Goal: Information Seeking & Learning: Learn about a topic

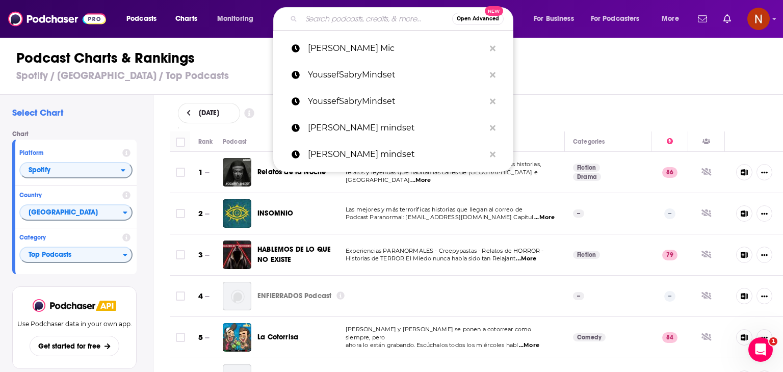
click at [360, 21] on input "Search podcasts, credits, & more..." at bounding box center [376, 19] width 151 height 16
paste input "Se Regalan Dudas"
type input "Se Regalan Dudas"
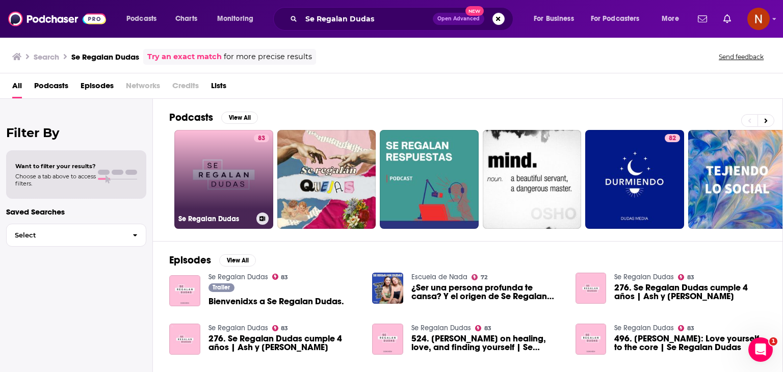
click at [210, 158] on link "83 Se Regalan Dudas" at bounding box center [223, 179] width 99 height 99
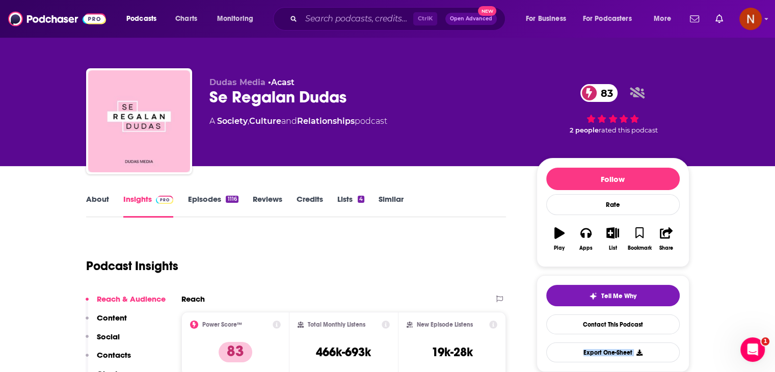
drag, startPoint x: 715, startPoint y: 314, endPoint x: 783, endPoint y: 386, distance: 99.2
click at [775, 372] on html "Podcasts Charts Monitoring Ctrl K Open Advanced New For Business For Podcasters…" at bounding box center [387, 186] width 775 height 372
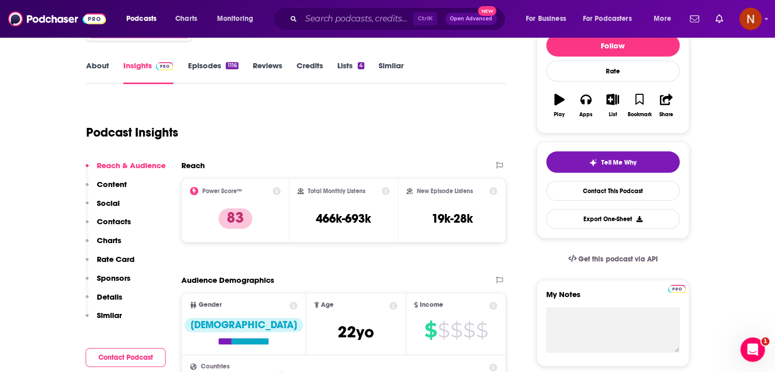
scroll to position [0, 0]
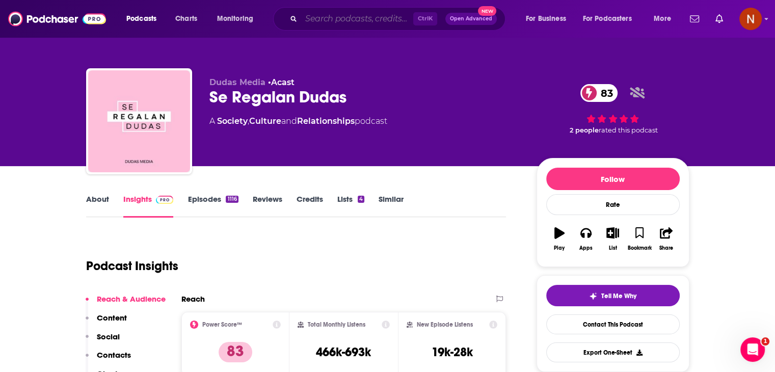
click at [341, 22] on input "Search podcasts, credits, & more..." at bounding box center [357, 19] width 112 height 16
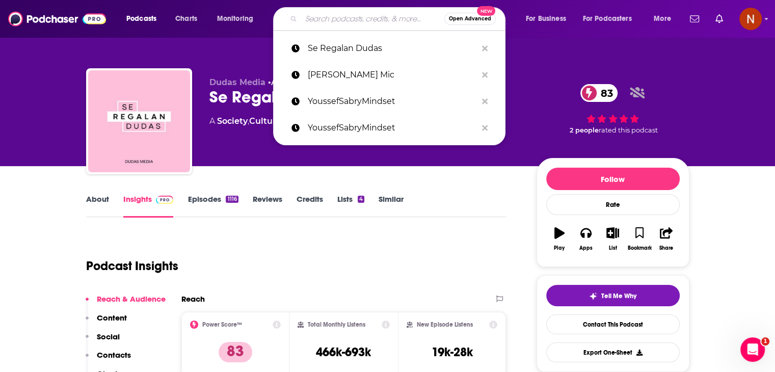
paste input "Despertando"
type input "Despertando"
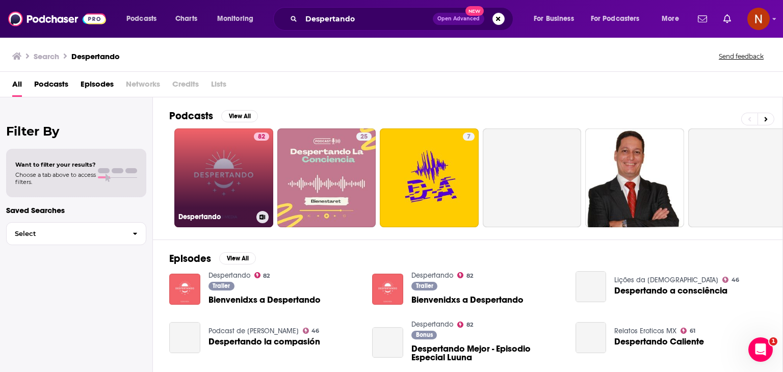
click at [216, 201] on link "82 Despertando" at bounding box center [223, 177] width 99 height 99
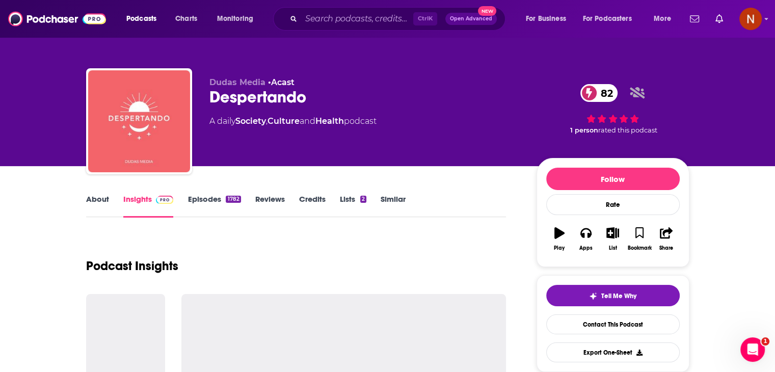
scroll to position [34, 0]
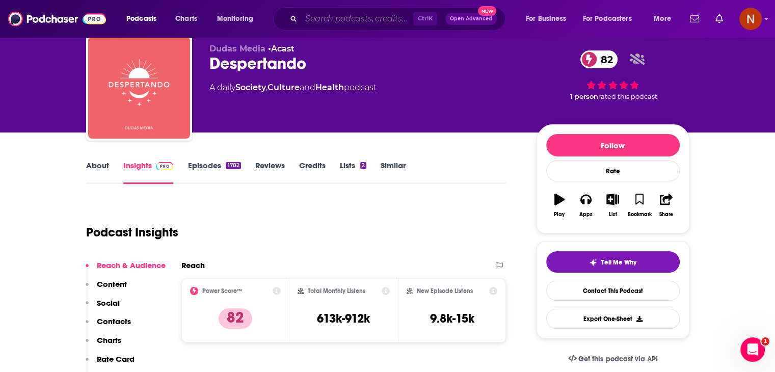
click at [370, 13] on input "Search podcasts, credits, & more..." at bounding box center [357, 19] width 112 height 16
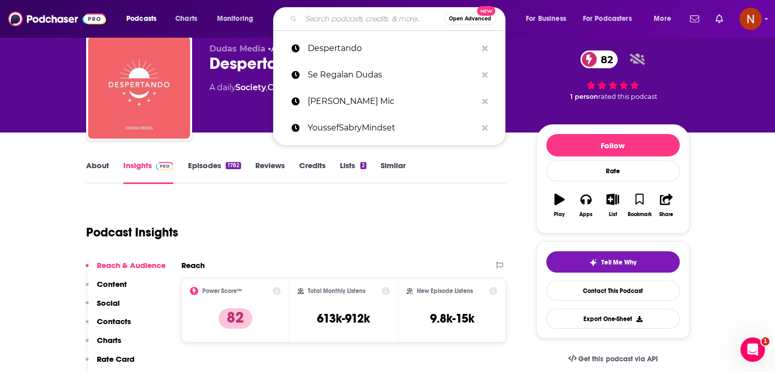
paste input "Durmiendo"
type input "Durmiendo"
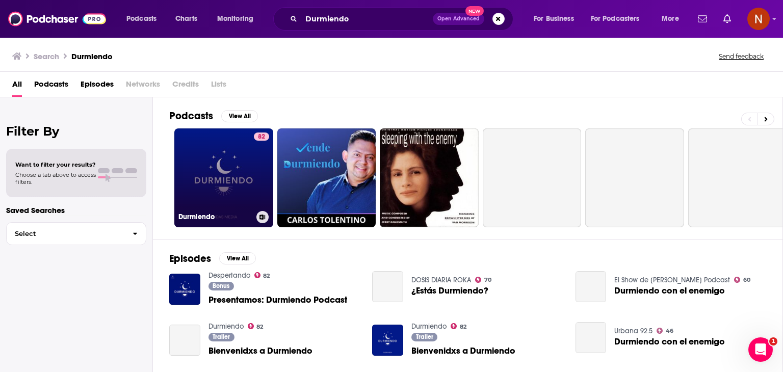
click at [225, 196] on link "82 Durmiendo" at bounding box center [223, 177] width 99 height 99
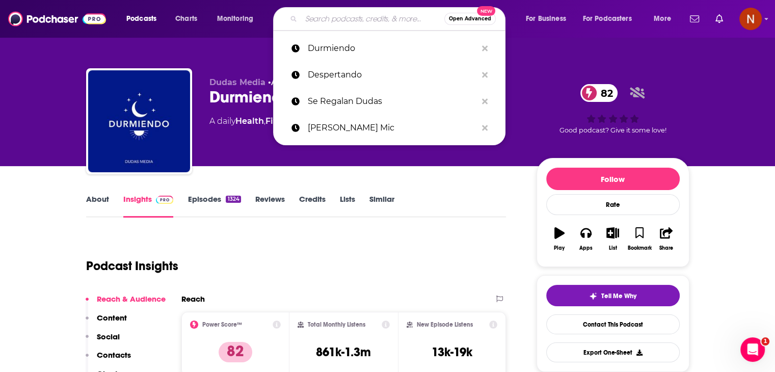
click at [374, 13] on input "Search podcasts, credits, & more..." at bounding box center [372, 19] width 143 height 16
paste input "Sepa La Madre"
type input "Sepa La Madre"
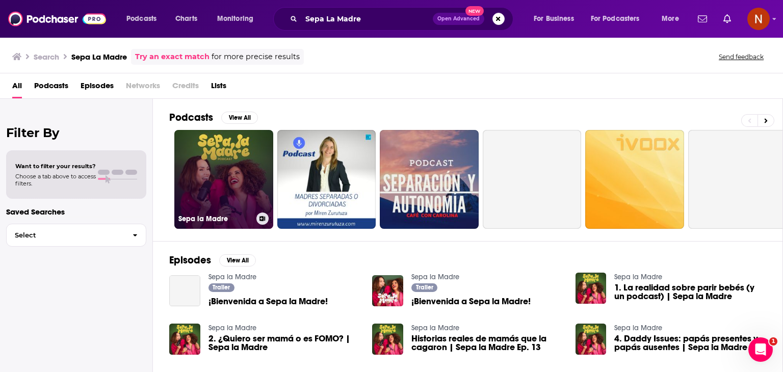
click at [214, 175] on link "Sepa la Madre" at bounding box center [223, 179] width 99 height 99
